Goal: Information Seeking & Learning: Find specific fact

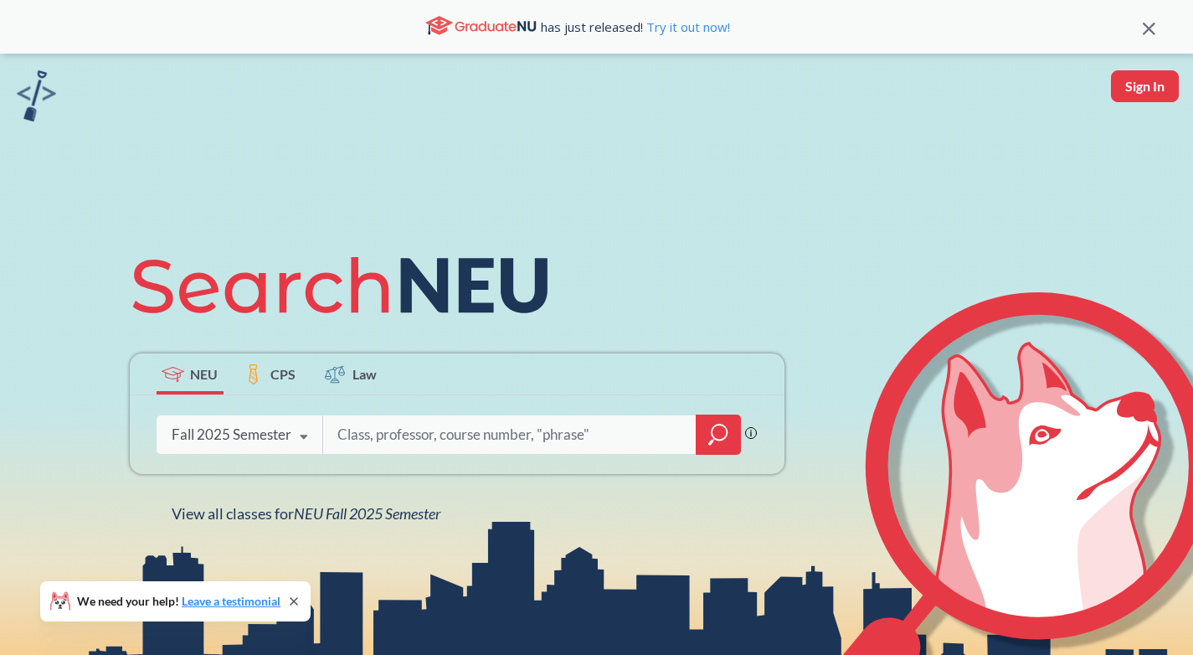
click at [448, 434] on input "search" at bounding box center [510, 434] width 348 height 35
type input "CSYE7380"
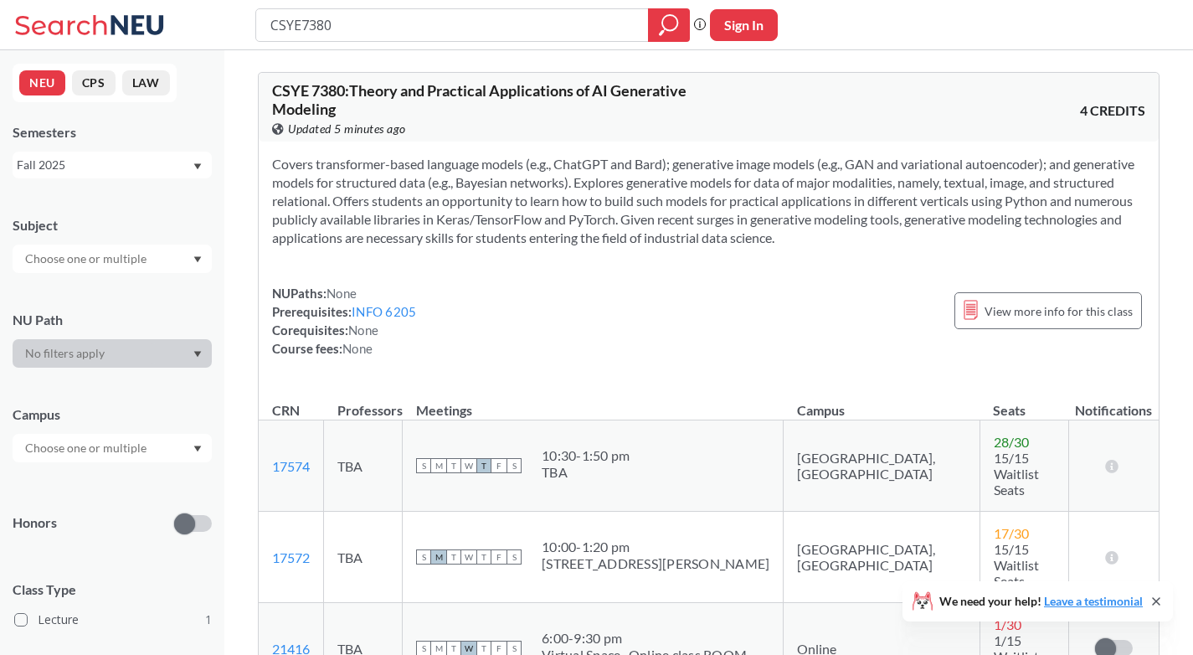
scroll to position [157, 0]
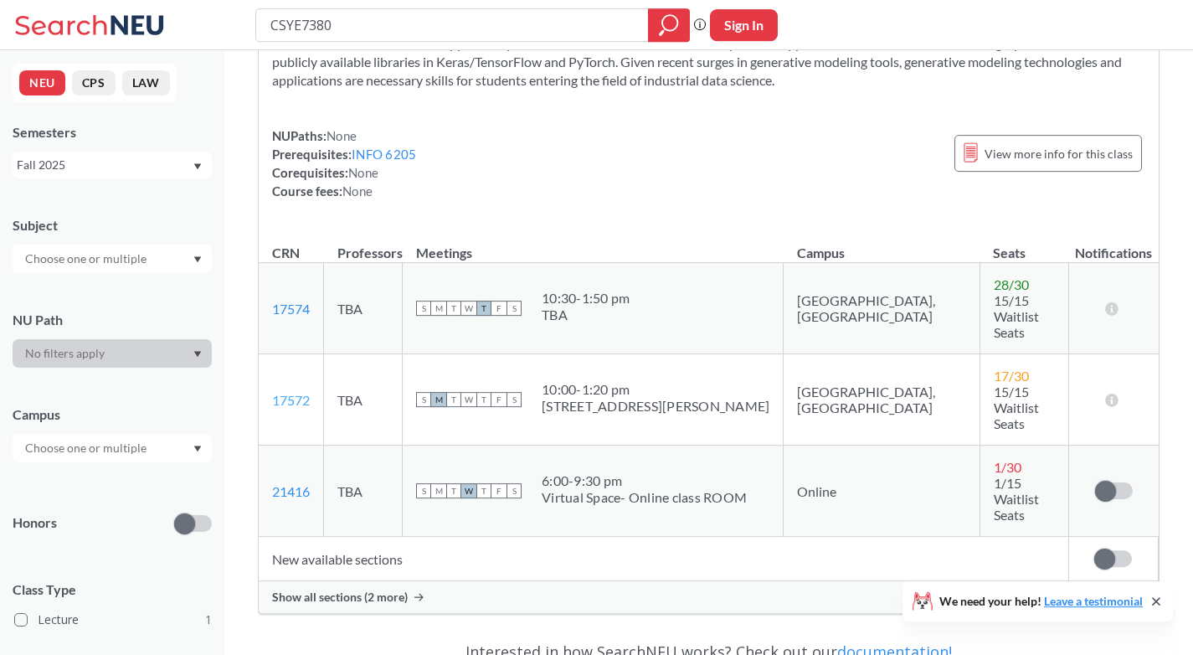
click at [294, 392] on link "17572" at bounding box center [291, 400] width 38 height 16
drag, startPoint x: 315, startPoint y: 355, endPoint x: 273, endPoint y: 363, distance: 42.7
click at [273, 363] on td "17572 View this section on Banner." at bounding box center [291, 399] width 65 height 91
copy link "17572"
drag, startPoint x: 336, startPoint y: 28, endPoint x: 223, endPoint y: -33, distance: 128.5
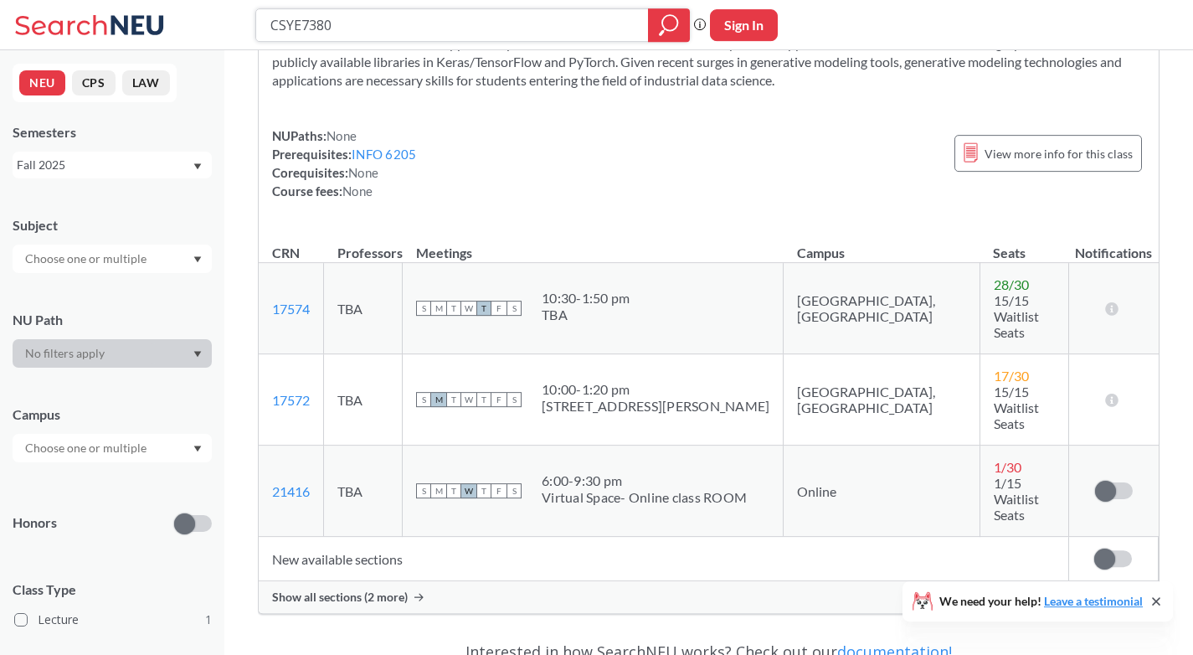
click at [269, 11] on input "CSYE7380" at bounding box center [452, 25] width 367 height 28
type input "INFO5002"
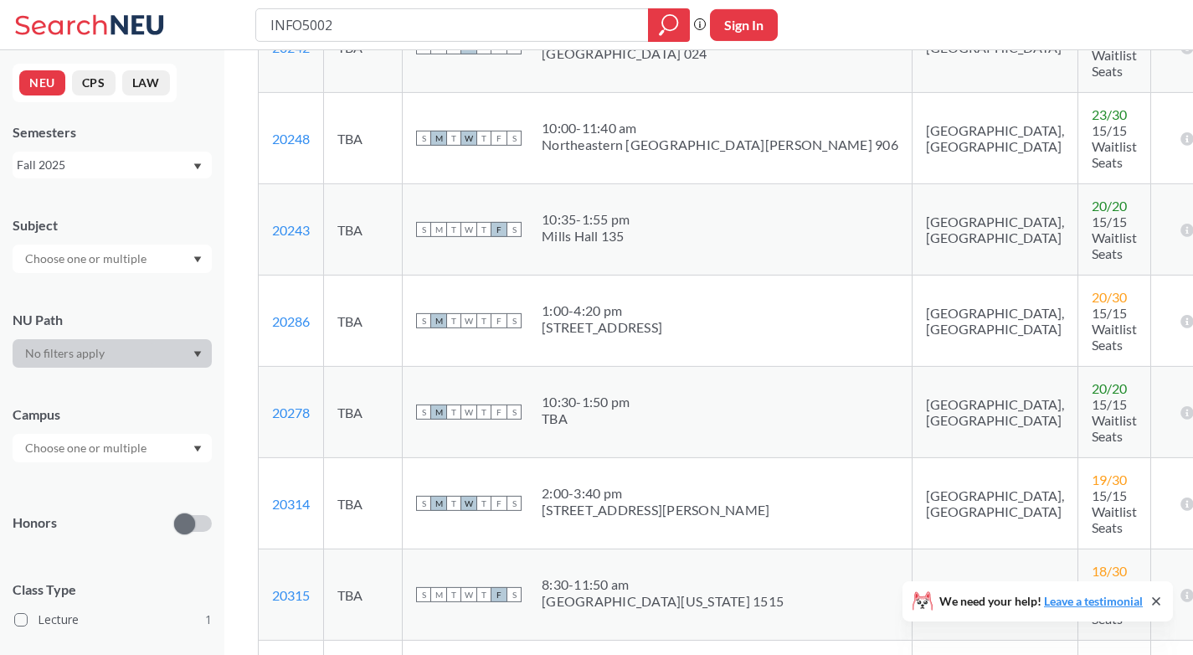
scroll to position [402, 0]
drag, startPoint x: 317, startPoint y: 355, endPoint x: 271, endPoint y: 358, distance: 46.2
click at [271, 456] on td "20314 View this section on Banner." at bounding box center [291, 501] width 65 height 91
copy link "20314"
drag, startPoint x: 347, startPoint y: 31, endPoint x: 177, endPoint y: -70, distance: 198.5
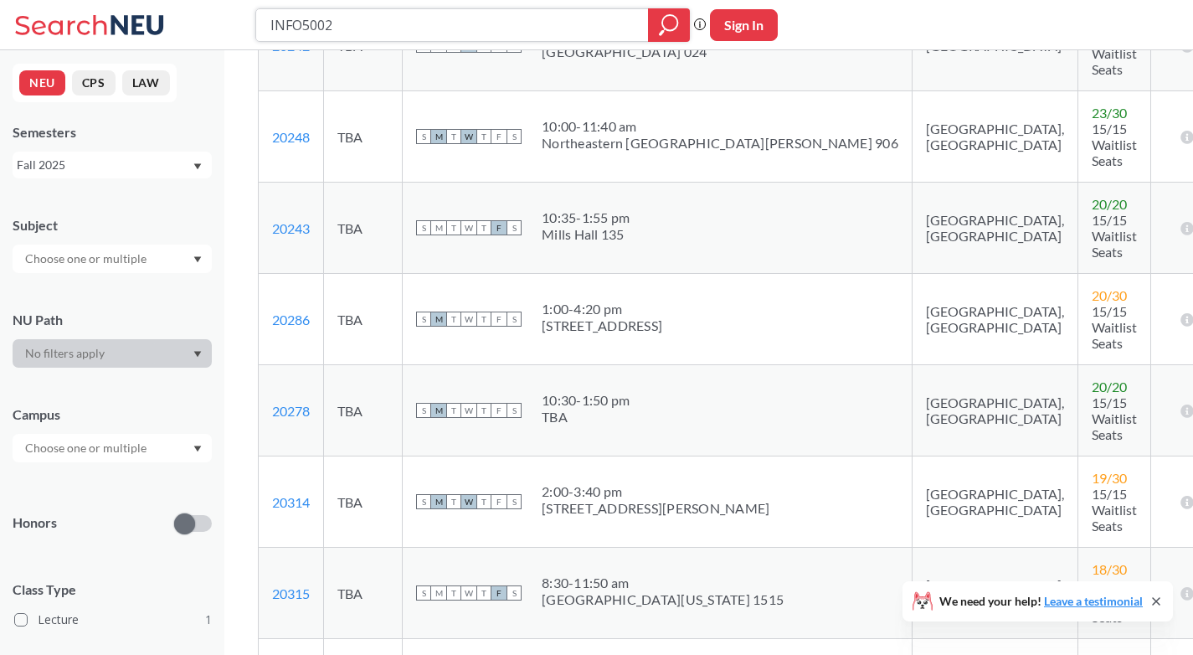
click at [269, 11] on input "INFO5002" at bounding box center [452, 25] width 367 height 28
type input "DAMG6105"
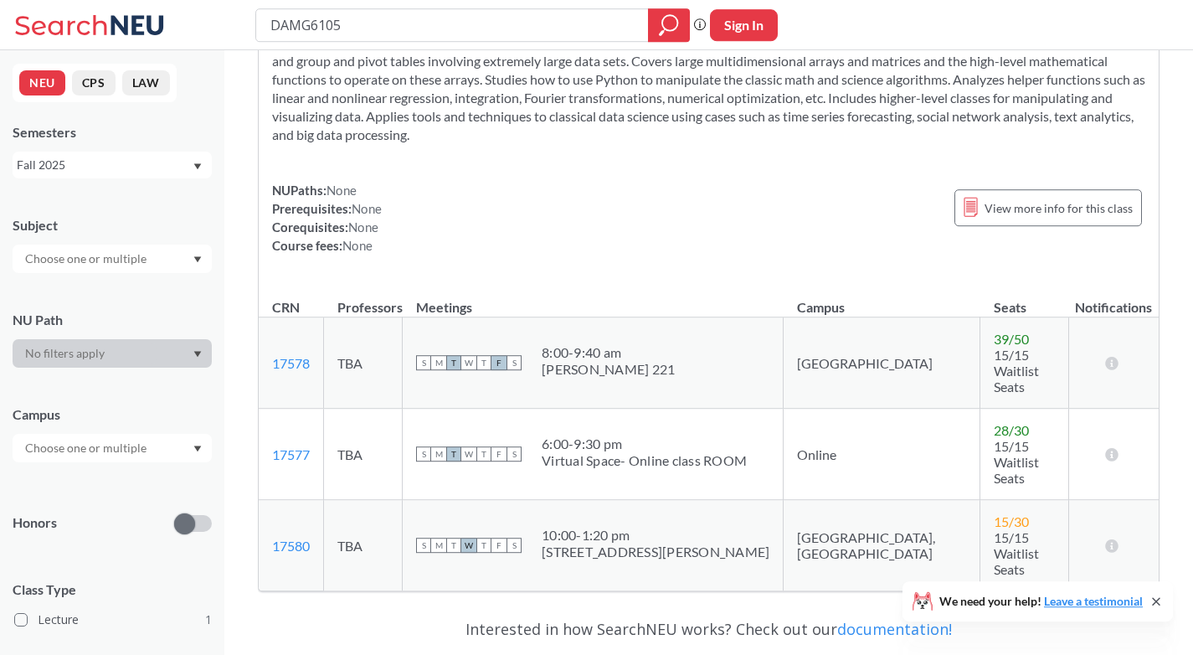
scroll to position [169, 0]
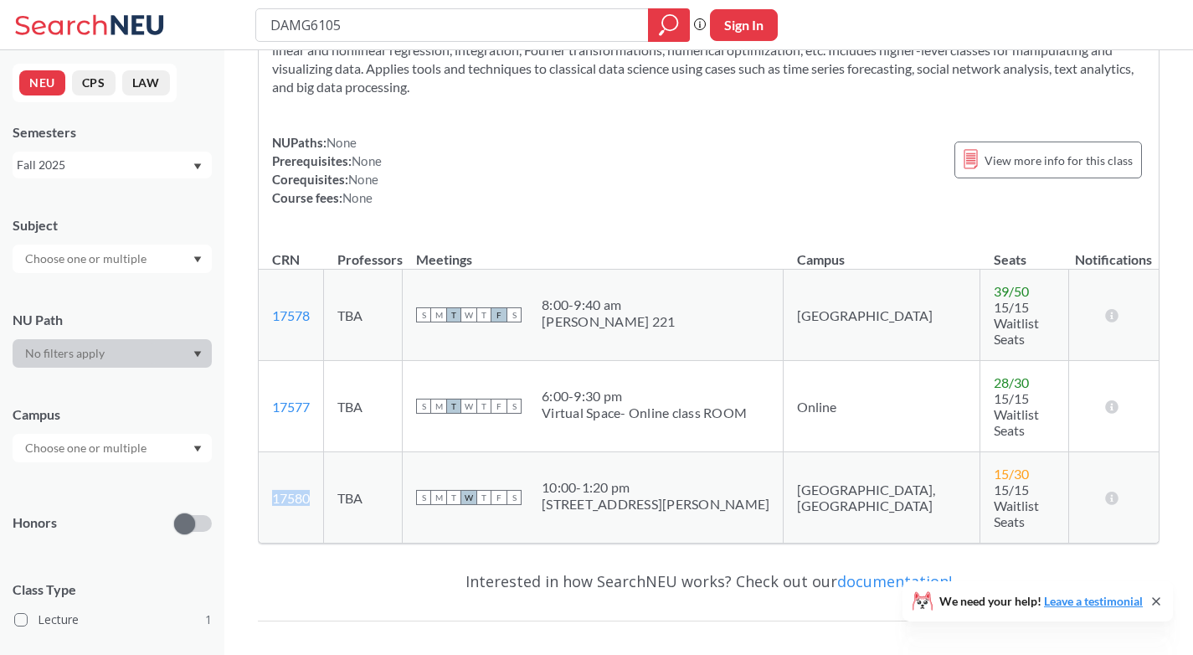
drag, startPoint x: 314, startPoint y: 431, endPoint x: 275, endPoint y: 432, distance: 39.3
click at [275, 452] on td "17580 View this section on Banner." at bounding box center [291, 497] width 65 height 91
copy link "17580"
